Goal: Navigation & Orientation: Find specific page/section

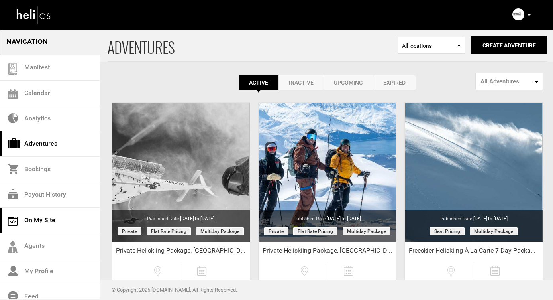
click at [36, 219] on link "On My Site" at bounding box center [50, 221] width 100 height 26
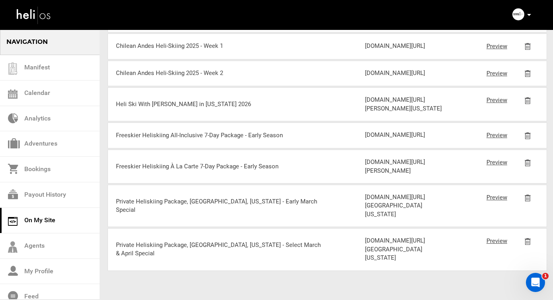
scroll to position [1224, 0]
drag, startPoint x: 418, startPoint y: 136, endPoint x: 366, endPoint y: 95, distance: 66.1
click at [366, 131] on div "[DOMAIN_NAME][URL]" at bounding box center [406, 135] width 83 height 8
copy div "[DOMAIN_NAME][URL]"
click at [48, 140] on link "Adventures" at bounding box center [50, 144] width 100 height 26
